Goal: Complete application form

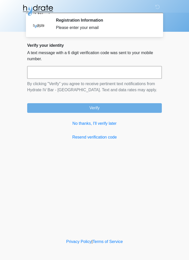
click at [130, 67] on input "text" at bounding box center [94, 72] width 134 height 13
type input "******"
click at [41, 109] on button "Verify" at bounding box center [94, 108] width 134 height 10
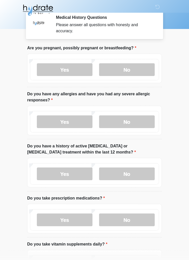
click at [144, 68] on label "No" at bounding box center [127, 69] width 56 height 13
click at [142, 120] on label "No" at bounding box center [127, 121] width 56 height 13
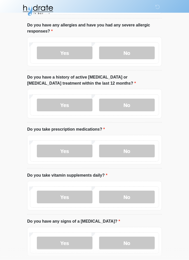
click at [144, 100] on label "No" at bounding box center [127, 104] width 56 height 13
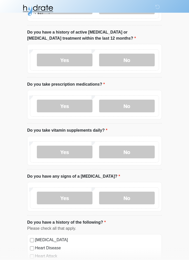
click at [142, 107] on label "No" at bounding box center [127, 105] width 56 height 13
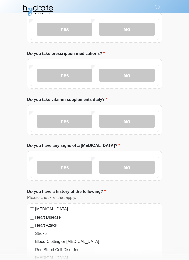
click at [144, 122] on label "No" at bounding box center [127, 121] width 56 height 13
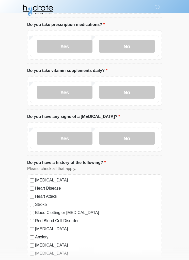
click at [141, 138] on label "No" at bounding box center [127, 138] width 56 height 13
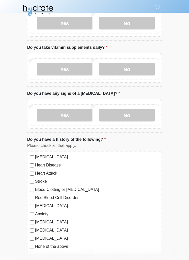
scroll to position [221, 0]
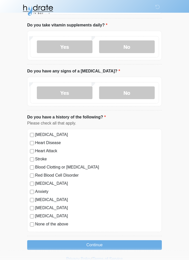
click at [41, 245] on button "Continue" at bounding box center [94, 245] width 134 height 10
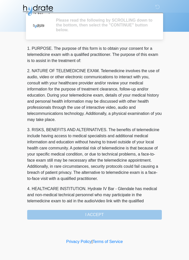
scroll to position [0, 0]
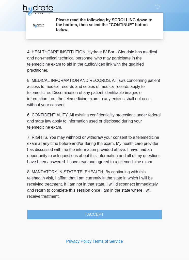
click at [146, 215] on button "I ACCEPT" at bounding box center [94, 215] width 134 height 10
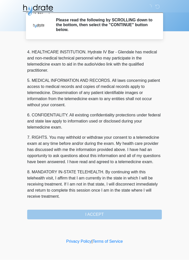
scroll to position [141, 0]
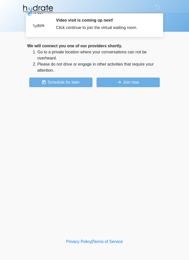
click at [147, 81] on button "Join now" at bounding box center [127, 82] width 63 height 10
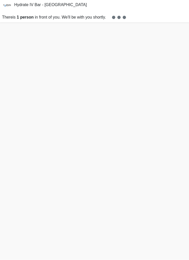
scroll to position [3, 0]
